Goal: Use online tool/utility

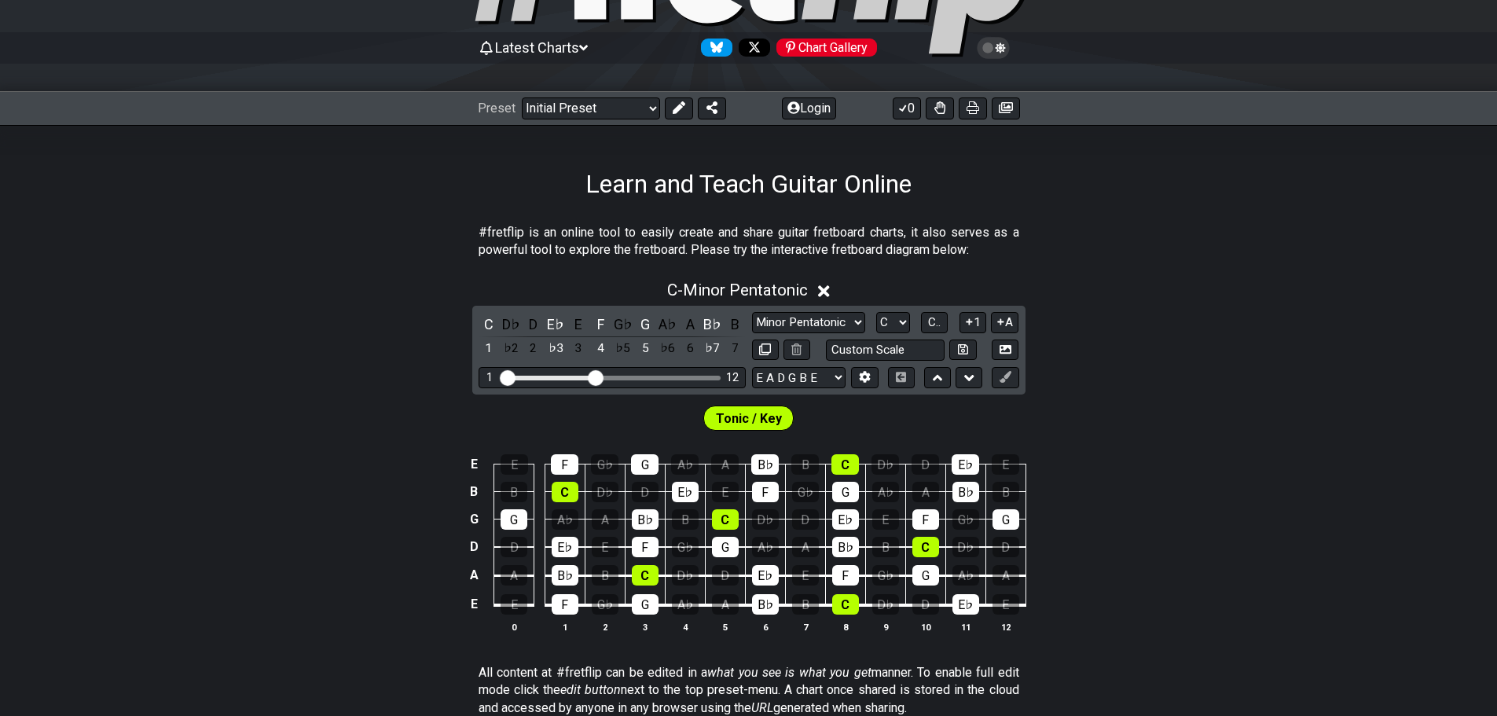
scroll to position [157, 0]
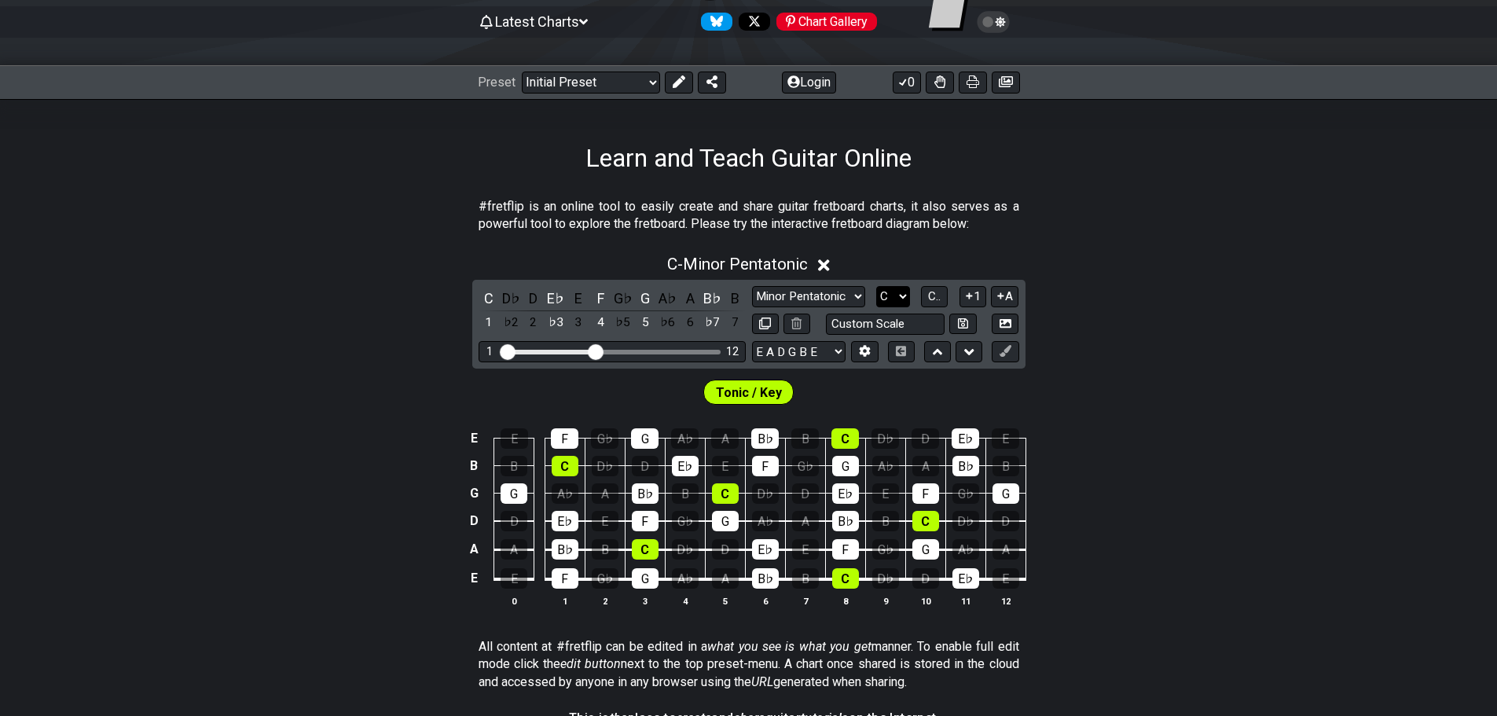
click at [886, 290] on select "A♭ A A♯ B♭ B C C♯ D♭ D D♯ E♭ E F F♯ G♭ G G♯" at bounding box center [893, 296] width 34 height 21
select select "A"
click at [876, 286] on select "A♭ A A♯ B♭ B C C♯ D♭ D D♯ E♭ E F F♯ G♭ G G♯" at bounding box center [893, 296] width 34 height 21
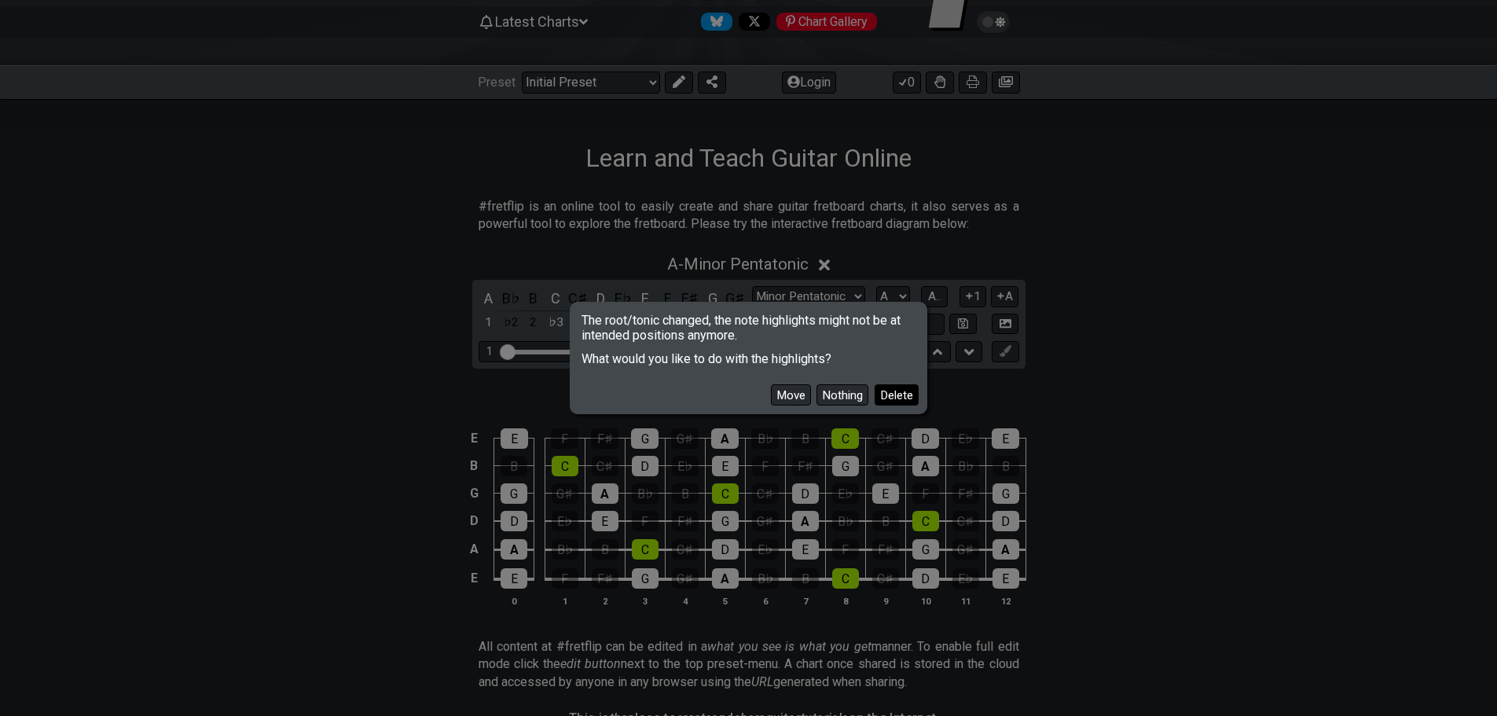
click at [882, 395] on button "Delete" at bounding box center [897, 394] width 44 height 21
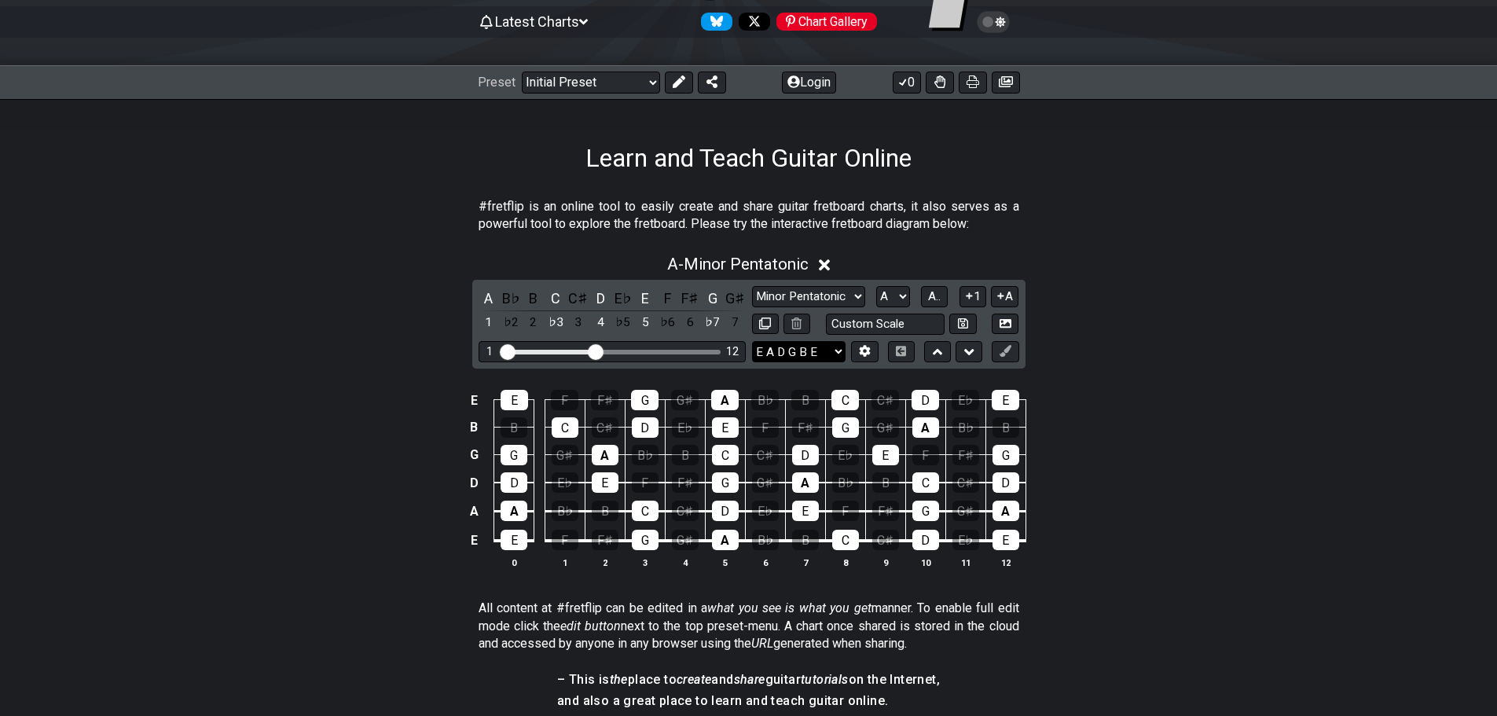
click at [808, 350] on select "E A D G B E E A D G B E E A D G B E B E A D F♯ B A D G C E A D A D G B E E♭ A♭ …" at bounding box center [799, 351] width 94 height 21
select select "E A D G B E"
click at [752, 341] on select "E A D G B E E A D G B E E A D G B E B E A D F♯ B A D G C E A D A D G B E E♭ A♭ …" at bounding box center [799, 351] width 94 height 21
click at [477, 541] on td "E" at bounding box center [473, 540] width 19 height 30
click at [477, 541] on td "x" at bounding box center [473, 540] width 19 height 30
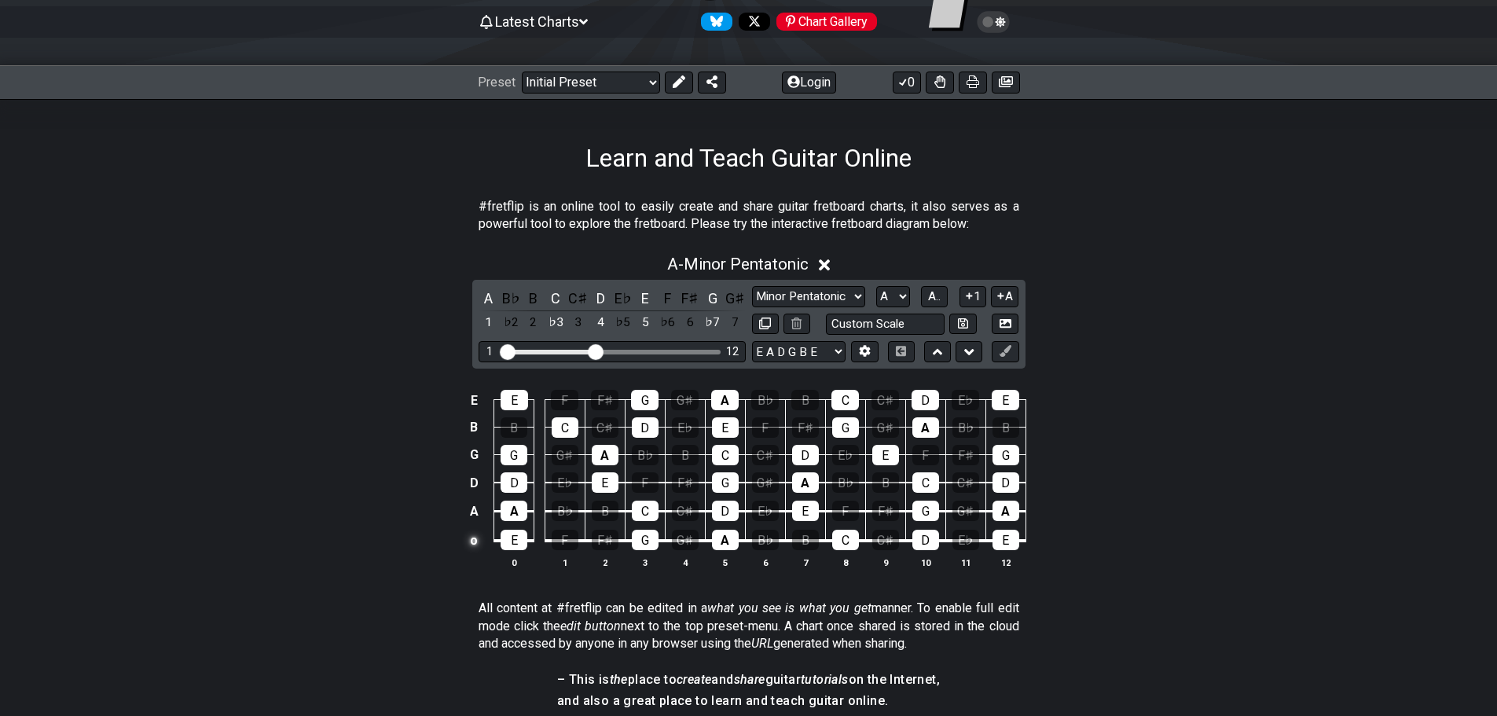
click at [477, 541] on td "o" at bounding box center [473, 540] width 19 height 30
click at [477, 541] on td at bounding box center [473, 540] width 19 height 30
click at [859, 347] on icon at bounding box center [865, 351] width 12 height 12
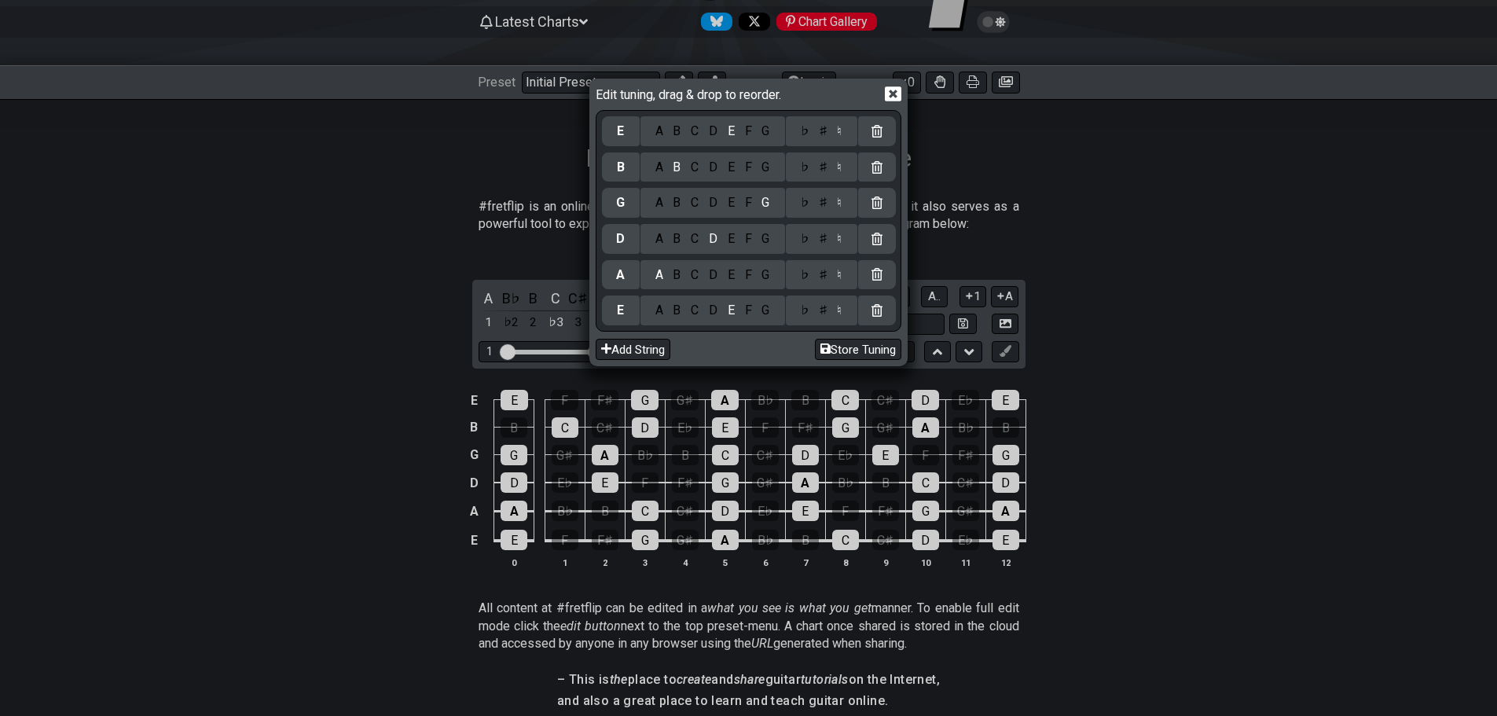
click at [662, 320] on div "A B C D E F G" at bounding box center [712, 310] width 145 height 30
click at [661, 304] on div "A" at bounding box center [659, 310] width 18 height 17
click at [732, 275] on div "E" at bounding box center [730, 274] width 17 height 17
click at [663, 248] on div "A B C D E F G" at bounding box center [712, 239] width 145 height 30
click at [662, 243] on div "A" at bounding box center [659, 238] width 18 height 17
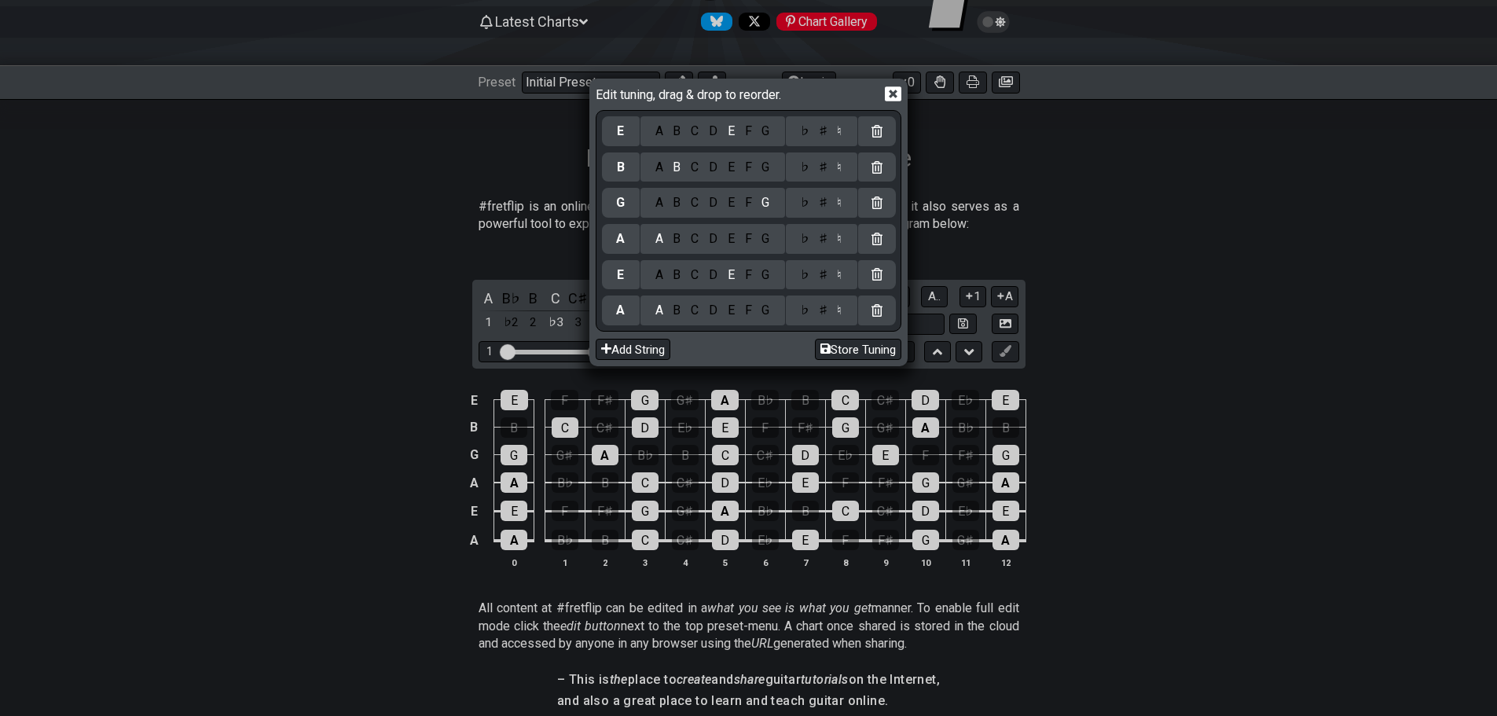
click at [754, 213] on div "A B C D E F G" at bounding box center [712, 203] width 145 height 30
click at [893, 92] on icon at bounding box center [893, 94] width 17 height 17
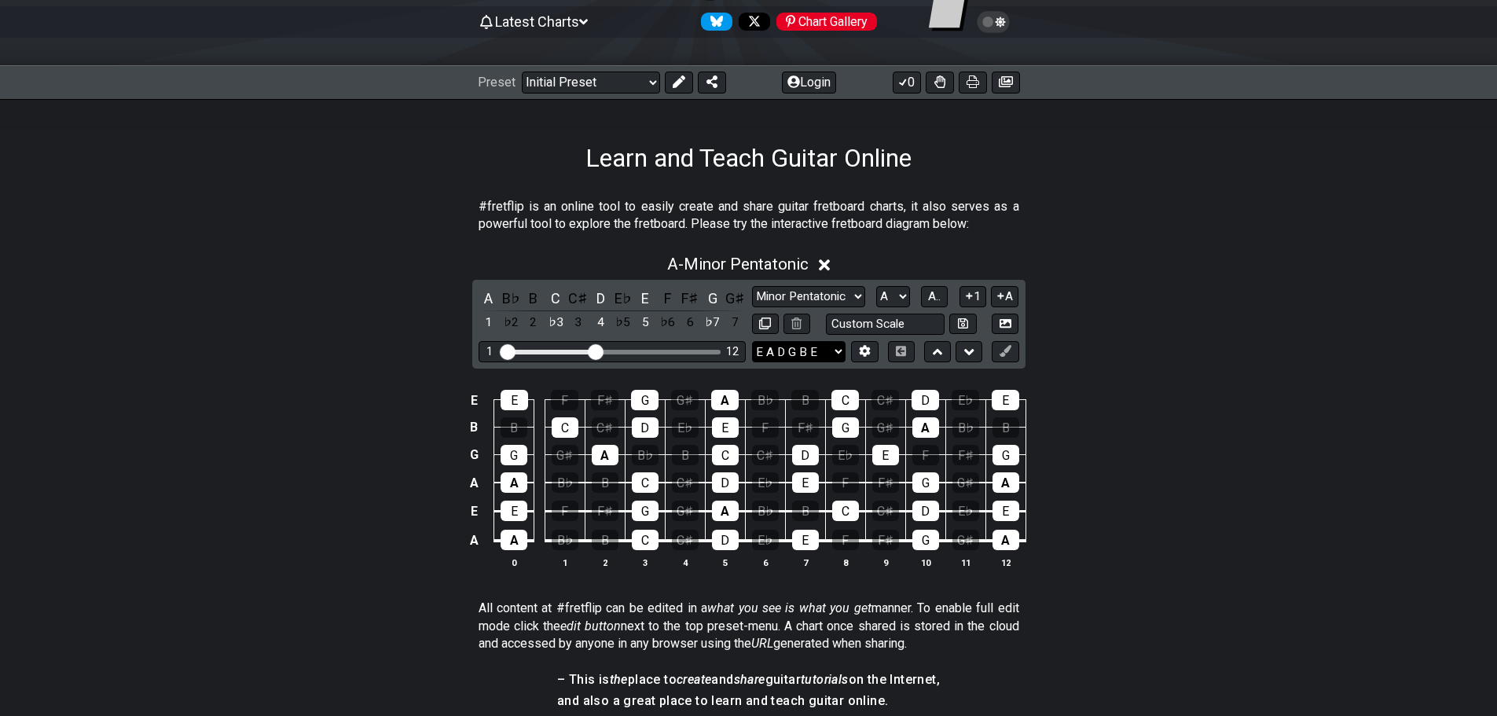
click at [816, 345] on select "E A D G B E E A D G B E E A D G B E B E A D F♯ B A D G C E A D A D G B E E♭ A♭ …" at bounding box center [799, 351] width 94 height 21
click at [1027, 226] on section "#fretflip is an online tool to easily create and share guitar fretboard charts,…" at bounding box center [748, 219] width 1497 height 54
click at [871, 350] on button at bounding box center [864, 351] width 27 height 21
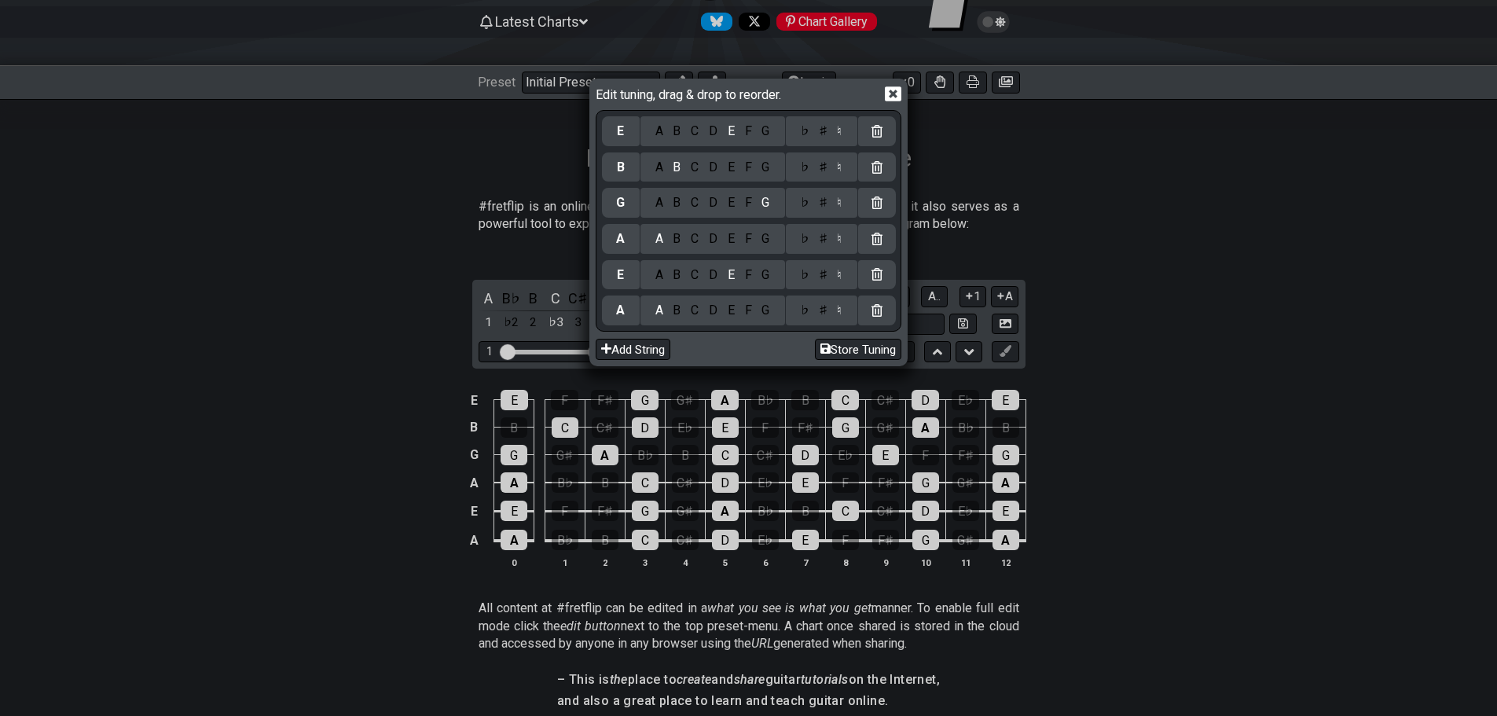
click at [712, 200] on div "D" at bounding box center [713, 202] width 19 height 17
click at [742, 160] on div "F" at bounding box center [747, 167] width 17 height 17
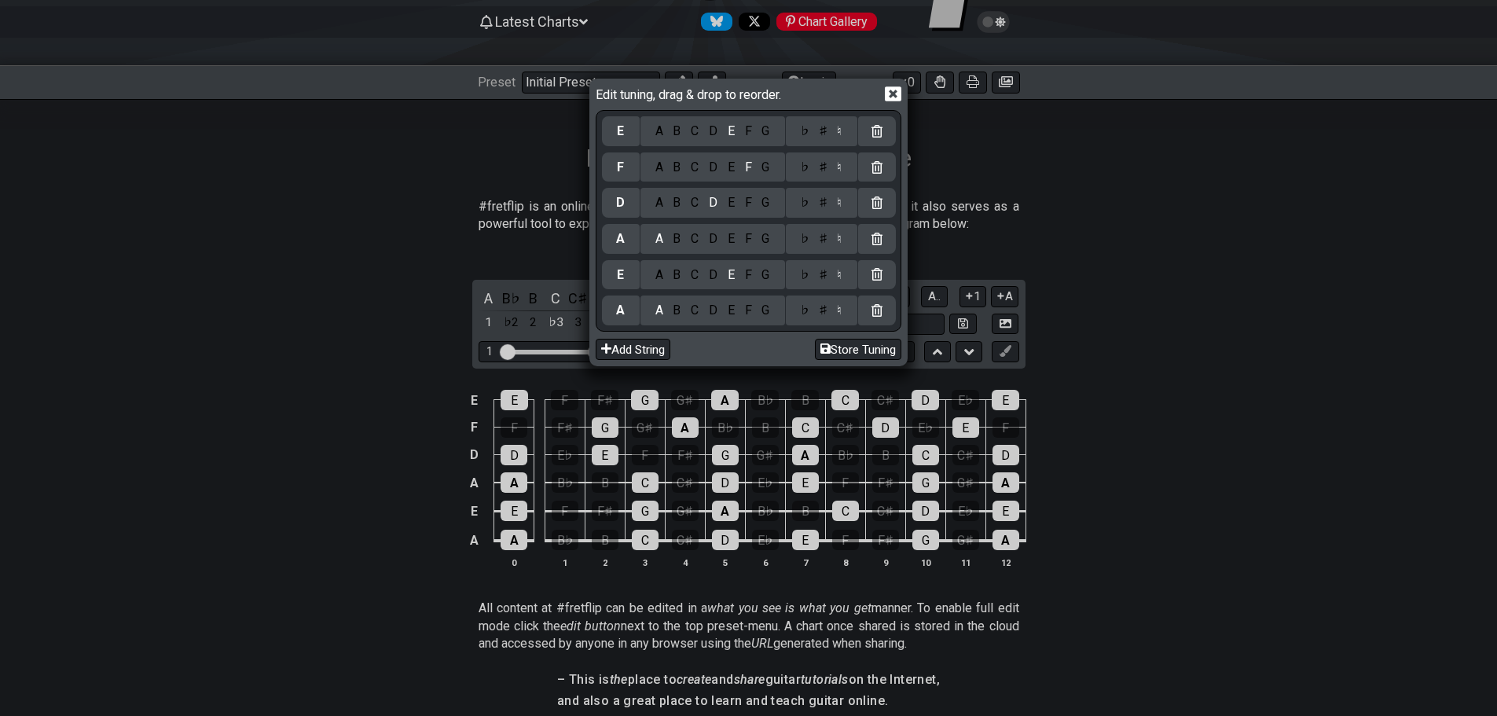
click at [827, 161] on div "♯" at bounding box center [822, 167] width 19 height 17
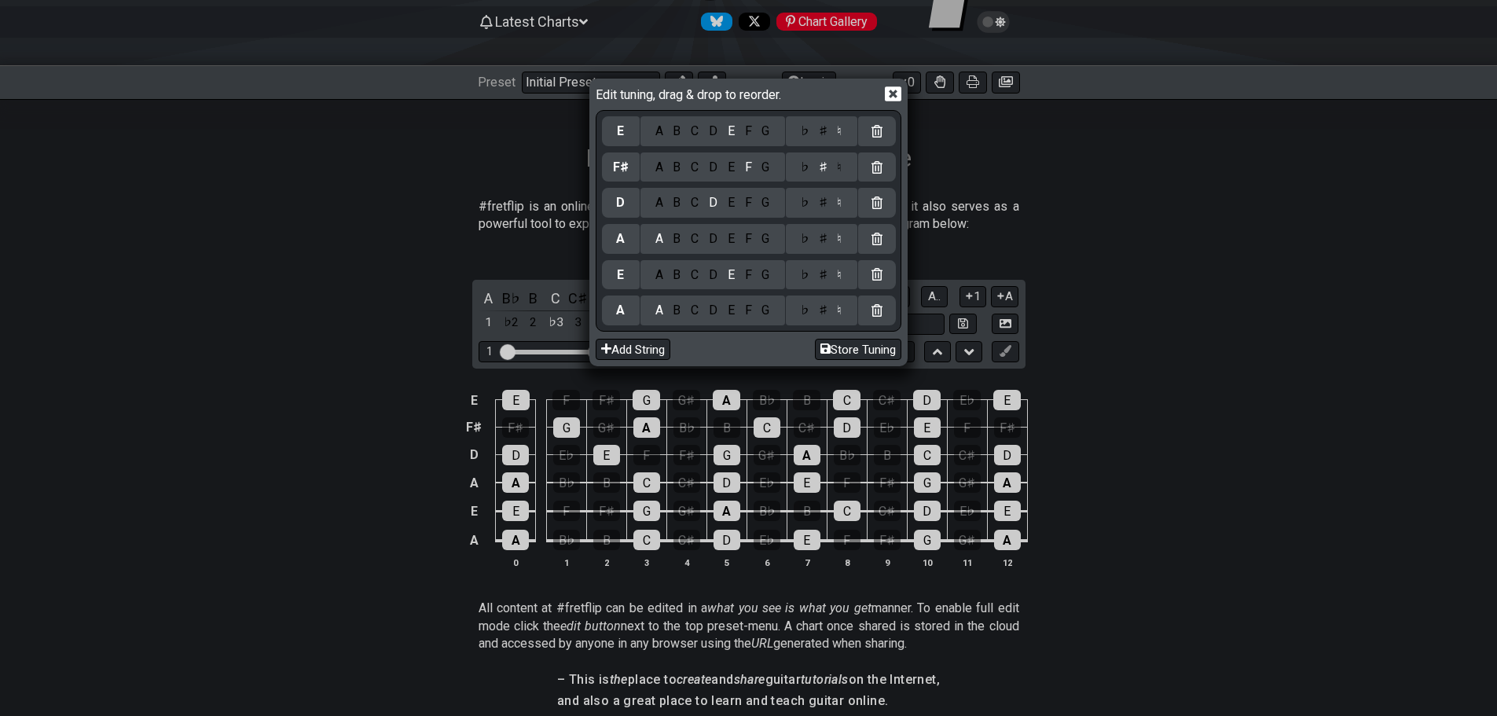
click at [681, 131] on div "B" at bounding box center [677, 131] width 18 height 17
click at [893, 98] on icon at bounding box center [893, 93] width 17 height 15
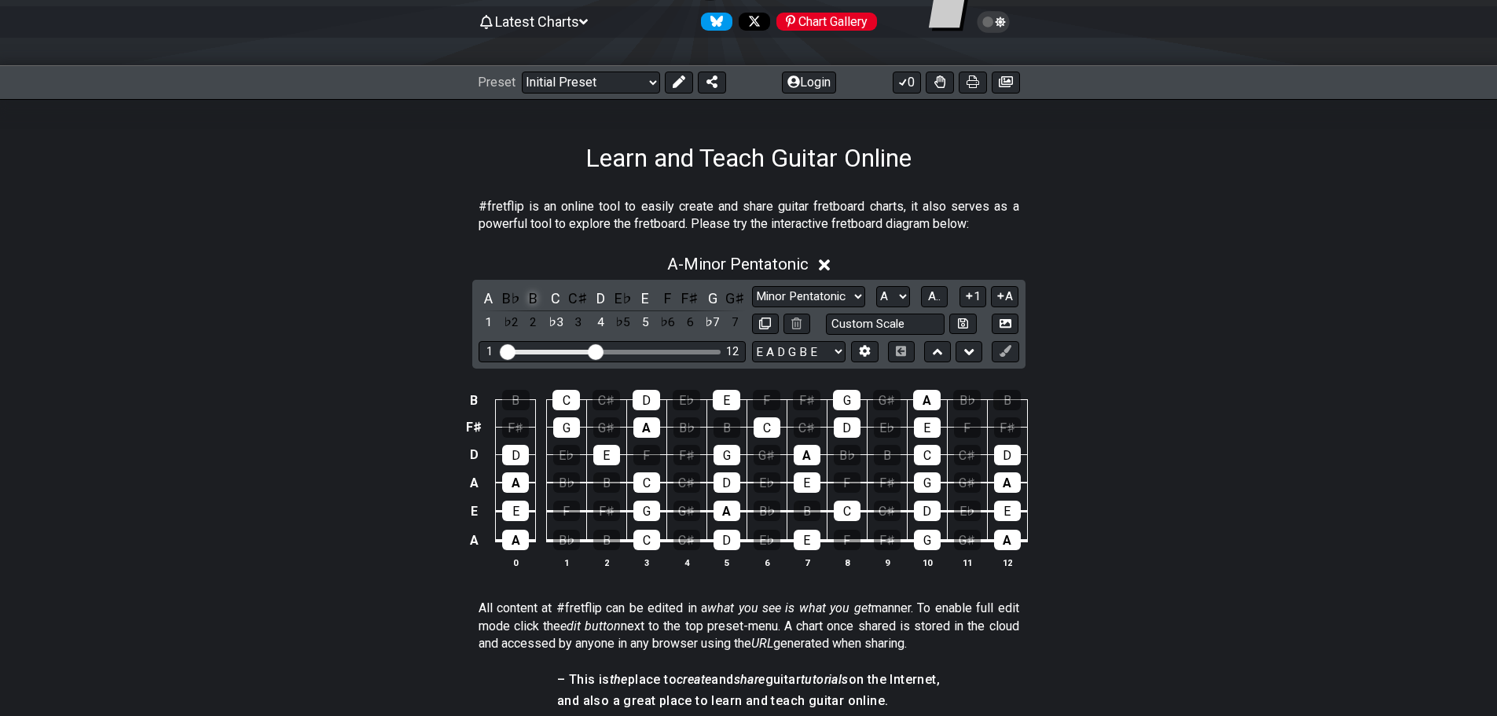
click at [534, 292] on div "B" at bounding box center [533, 298] width 20 height 21
click at [670, 295] on div "F" at bounding box center [668, 298] width 20 height 21
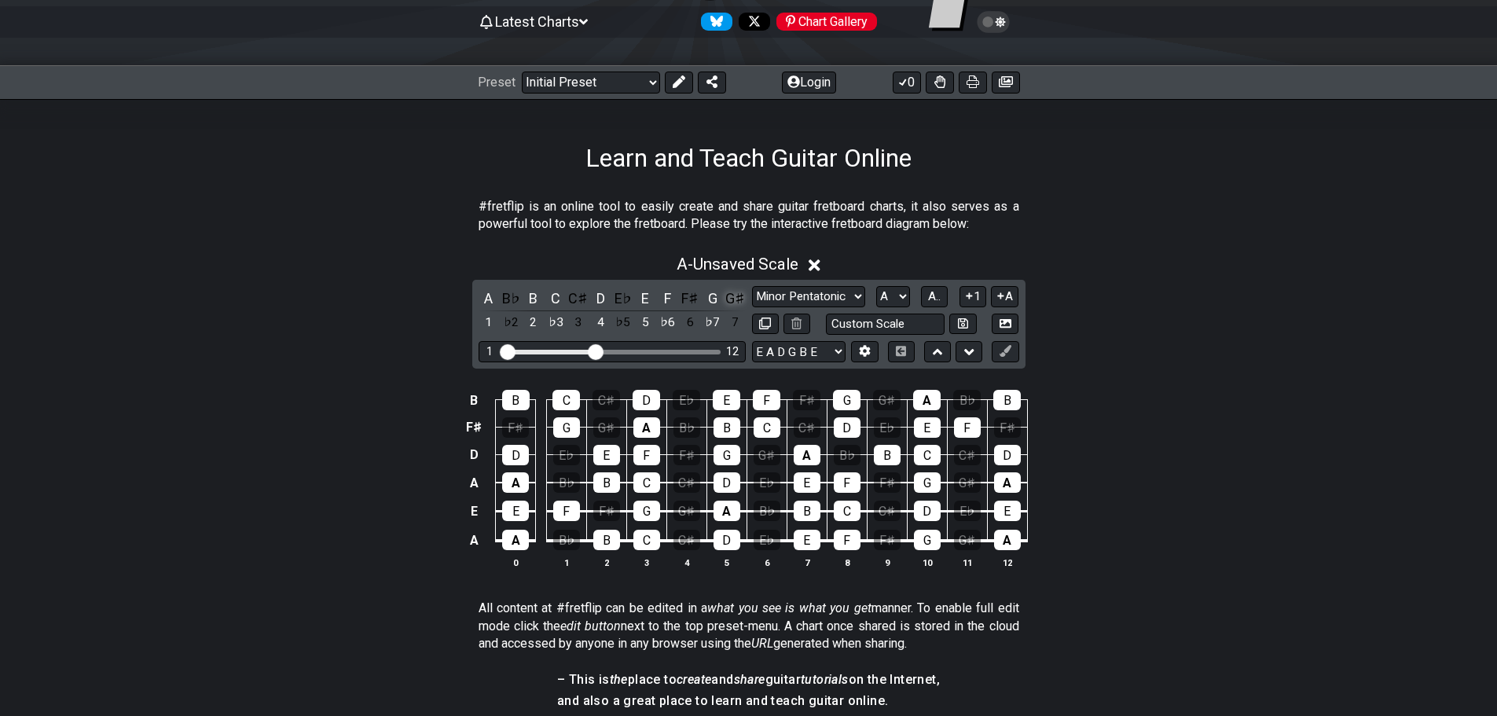
click at [735, 297] on div "G♯" at bounding box center [734, 298] width 20 height 21
click at [715, 297] on div "G" at bounding box center [712, 298] width 20 height 21
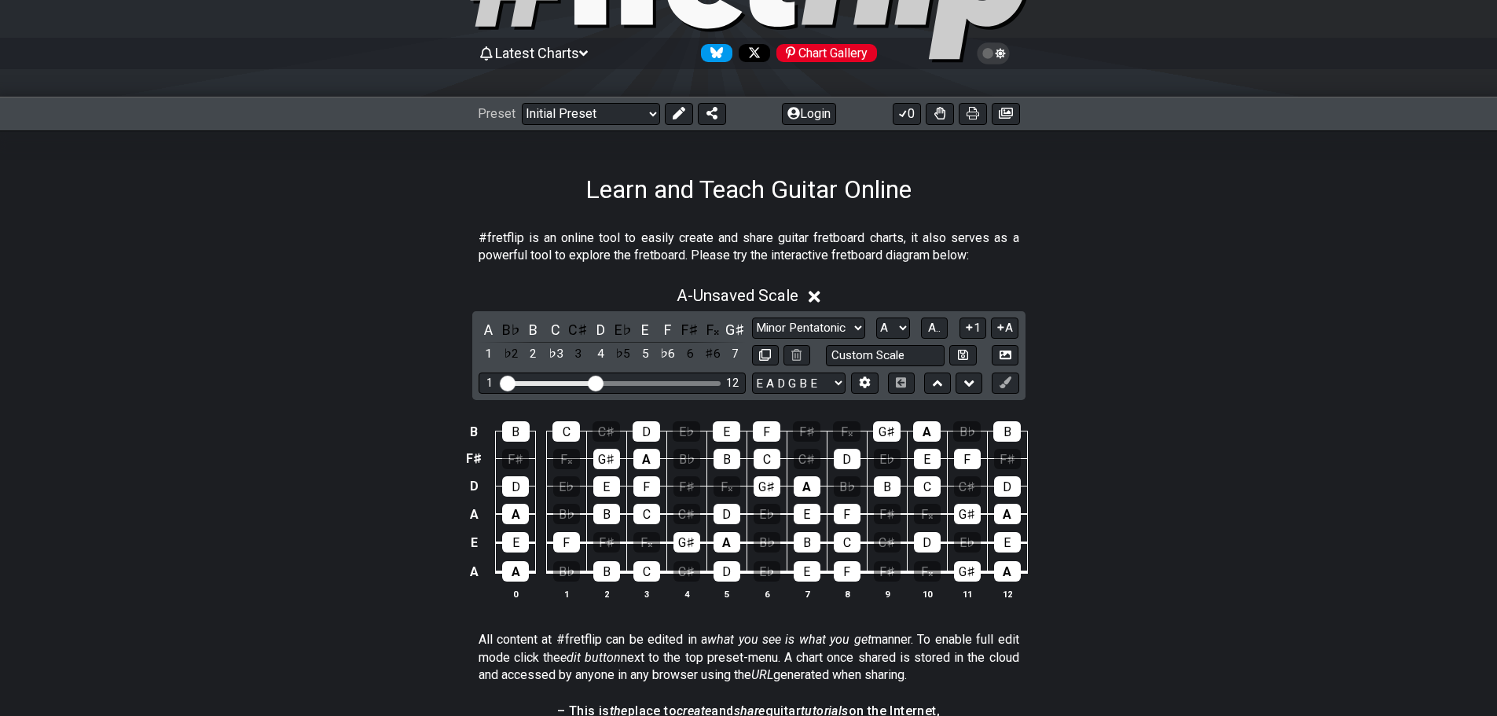
scroll to position [122, 0]
